Goal: Entertainment & Leisure: Consume media (video, audio)

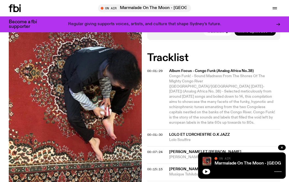
scroll to position [187, 0]
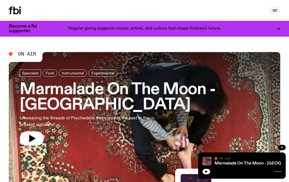
click at [275, 13] on icon "button" at bounding box center [274, 10] width 7 height 7
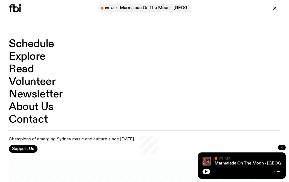
scroll to position [272, 0]
click at [13, 8] on icon at bounding box center [15, 8] width 12 height 8
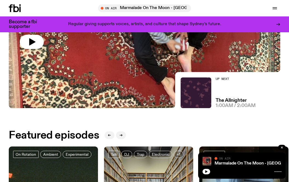
scroll to position [0, 0]
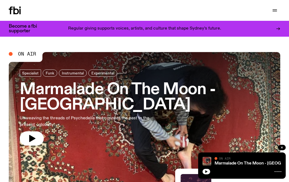
click at [60, 85] on h3 "Marmalade On The Moon - [GEOGRAPHIC_DATA]" at bounding box center [144, 97] width 249 height 31
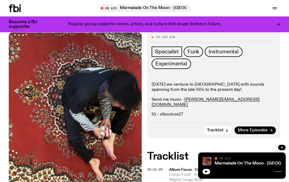
scroll to position [90, 0]
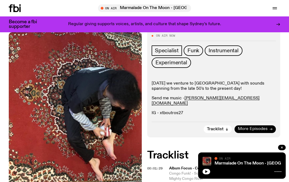
click at [242, 127] on span "More Episodes" at bounding box center [253, 129] width 30 height 4
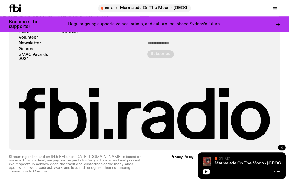
scroll to position [984, 0]
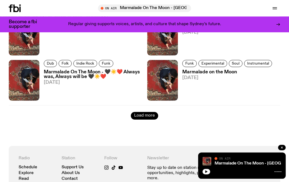
click at [141, 114] on button "Load more" at bounding box center [144, 116] width 27 height 8
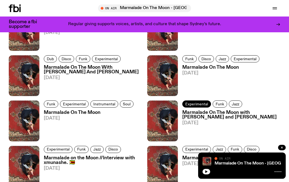
scroll to position [1034, 0]
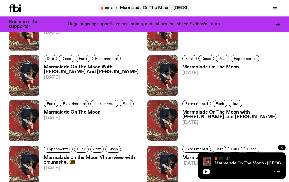
click at [92, 110] on h3 "Marmalade On The Moon" at bounding box center [89, 112] width 91 height 5
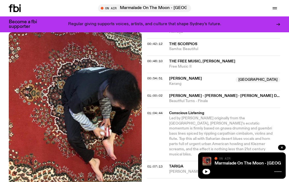
scroll to position [328, 0]
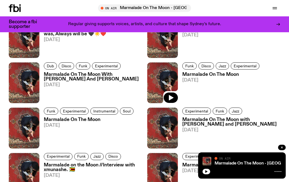
scroll to position [1022, 0]
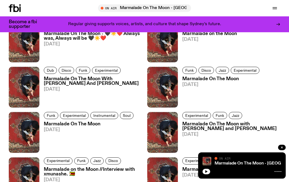
click at [203, 77] on h3 "Marmalade On The Moon" at bounding box center [221, 79] width 79 height 5
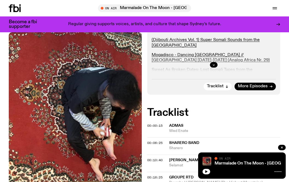
scroll to position [145, 0]
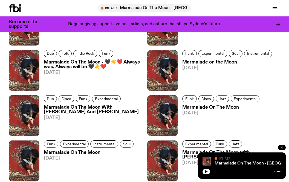
scroll to position [972, 0]
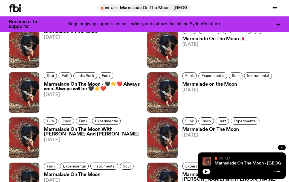
click at [210, 82] on h3 "Marmalade on the Moon" at bounding box center [227, 84] width 91 height 5
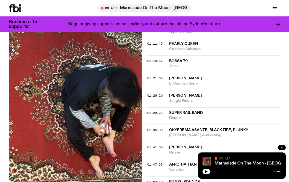
scroll to position [483, 0]
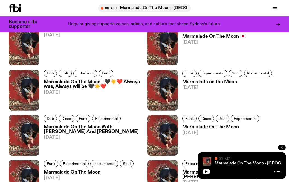
scroll to position [938, 0]
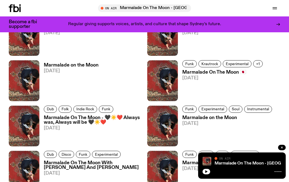
click at [77, 63] on h3 "Marmalade on the Moon" at bounding box center [71, 65] width 55 height 5
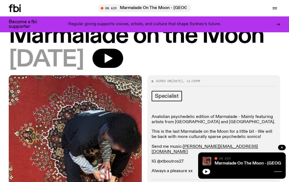
scroll to position [24, 0]
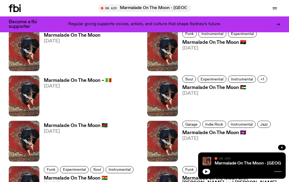
scroll to position [743, 0]
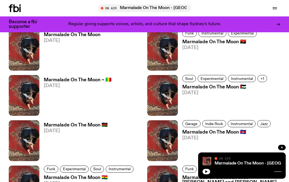
click at [101, 78] on h3 "Marmalade On The Moon ~ 🇲🇱" at bounding box center [78, 80] width 68 height 5
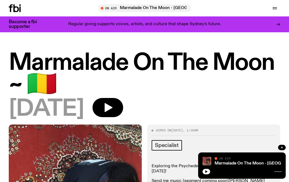
scroll to position [35, 0]
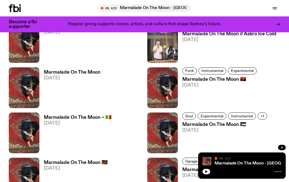
scroll to position [691, 0]
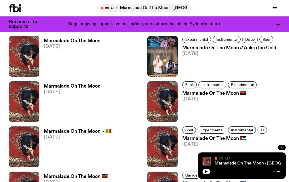
click at [91, 84] on h3 "Marmalade On The Moon" at bounding box center [72, 86] width 57 height 5
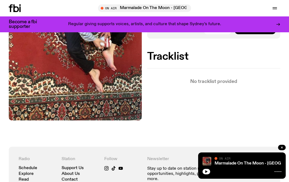
scroll to position [165, 0]
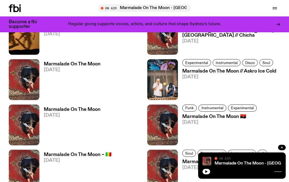
scroll to position [655, 0]
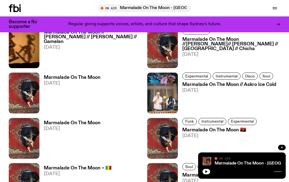
click at [92, 75] on h3 "Marmalade On The Moon" at bounding box center [72, 77] width 57 height 5
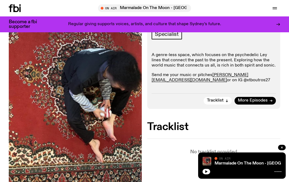
scroll to position [85, 0]
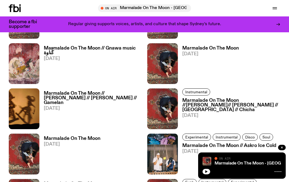
scroll to position [569, 0]
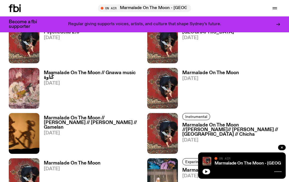
click at [204, 71] on h3 "Marmalade On The Moon" at bounding box center [210, 73] width 57 height 5
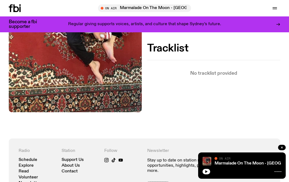
scroll to position [46, 0]
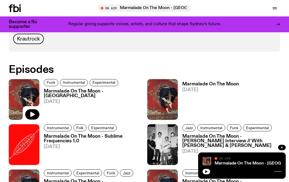
scroll to position [277, 0]
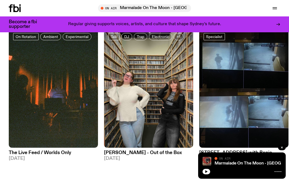
scroll to position [210, 0]
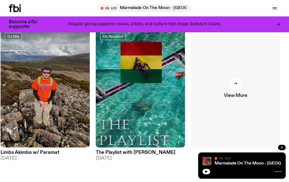
click at [235, 88] on div at bounding box center [235, 83] width 11 height 11
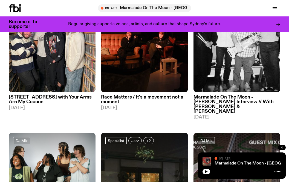
scroll to position [851, 0]
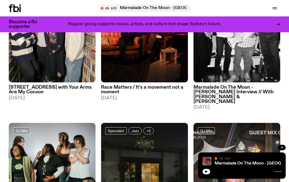
click at [213, 85] on h3 "Marmalade On The Moon - [PERSON_NAME] Interview // With [PERSON_NAME] & [PERSON…" at bounding box center [236, 94] width 87 height 19
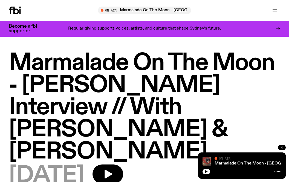
click at [24, 13] on div at bounding box center [22, 11] width 26 height 8
click at [14, 10] on icon at bounding box center [15, 11] width 5 height 8
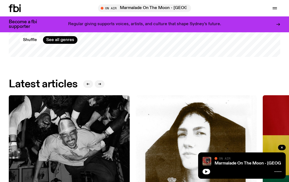
scroll to position [351, 0]
